Goal: Task Accomplishment & Management: Manage account settings

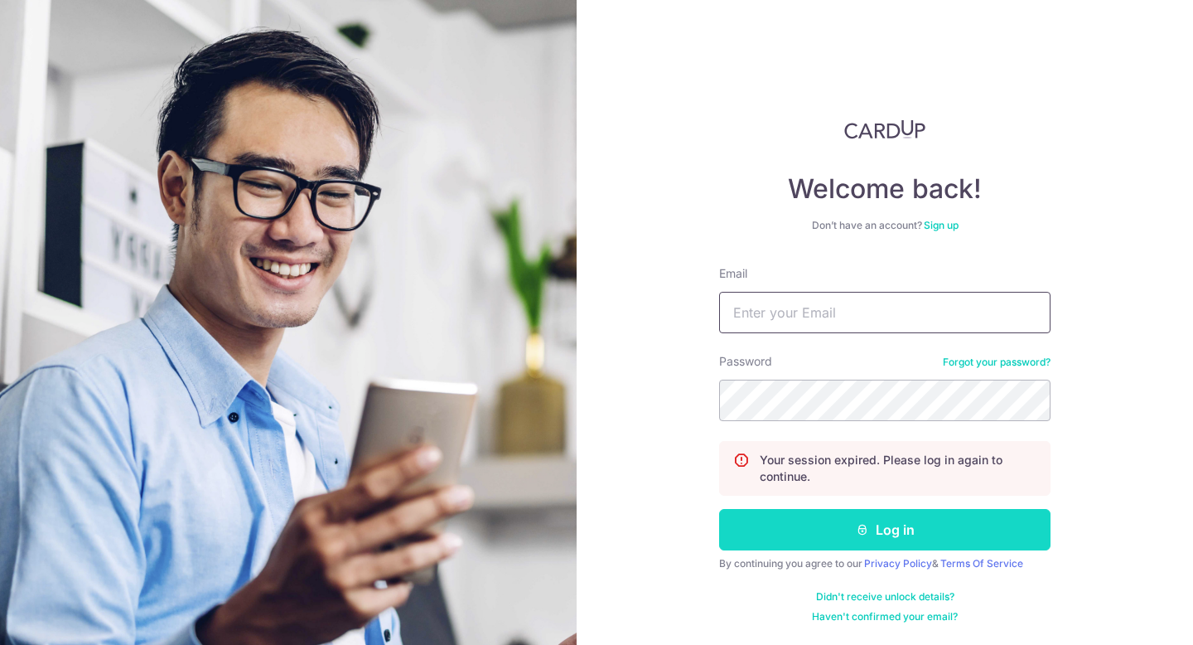
type input "[EMAIL_ADDRESS][DOMAIN_NAME]"
click at [790, 520] on button "Log in" at bounding box center [884, 529] width 331 height 41
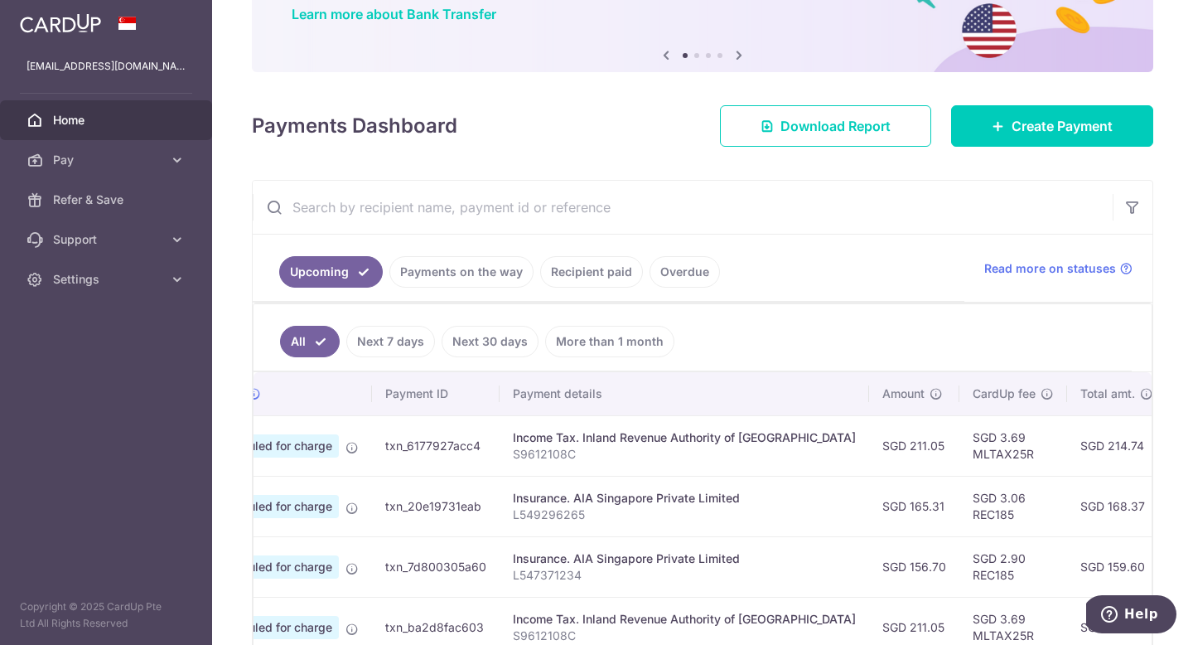
scroll to position [0, 374]
